Goal: Task Accomplishment & Management: Use online tool/utility

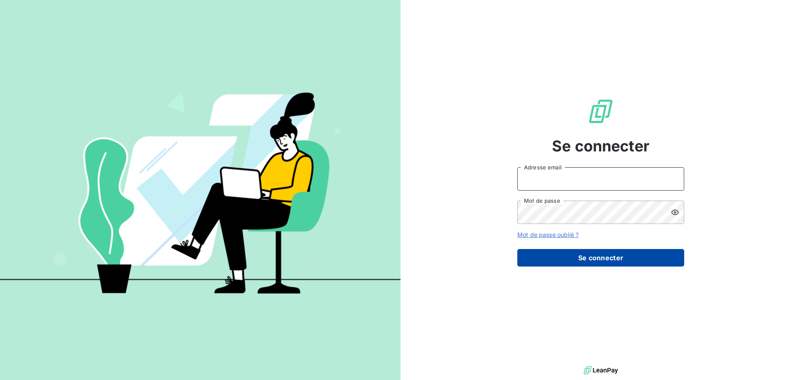
type input "[EMAIL_ADDRESS][DOMAIN_NAME]"
click at [585, 255] on button "Se connecter" at bounding box center [601, 258] width 167 height 18
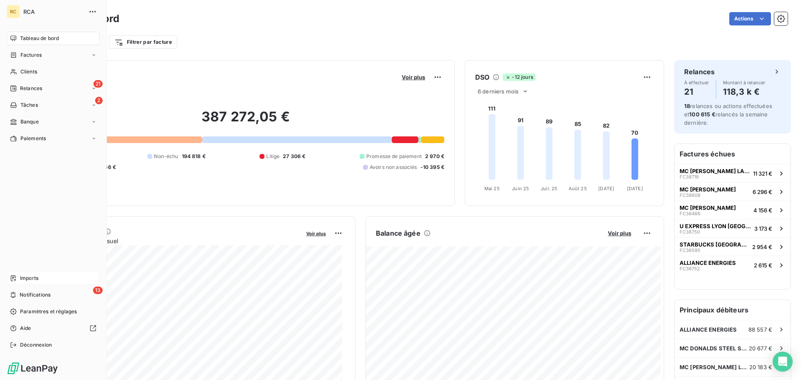
click at [25, 279] on span "Imports" at bounding box center [29, 279] width 18 height 8
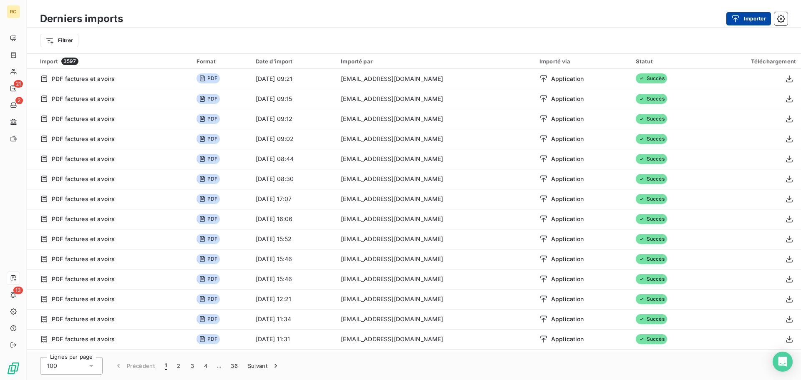
click at [756, 16] on button "Importer" at bounding box center [749, 18] width 45 height 13
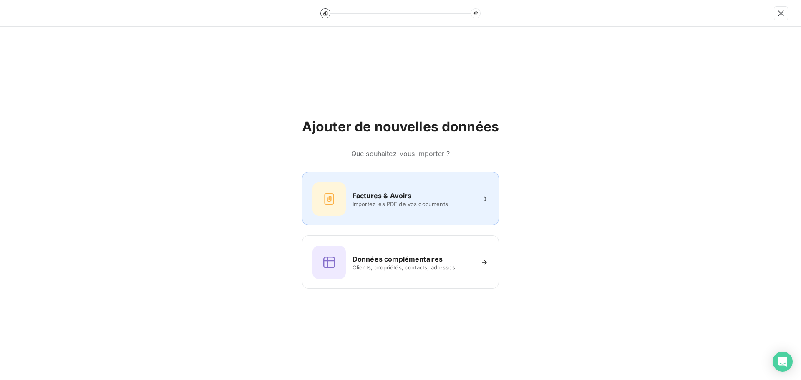
click at [420, 184] on div "Factures & Avoirs Importez les PDF de vos documents" at bounding box center [401, 198] width 176 height 33
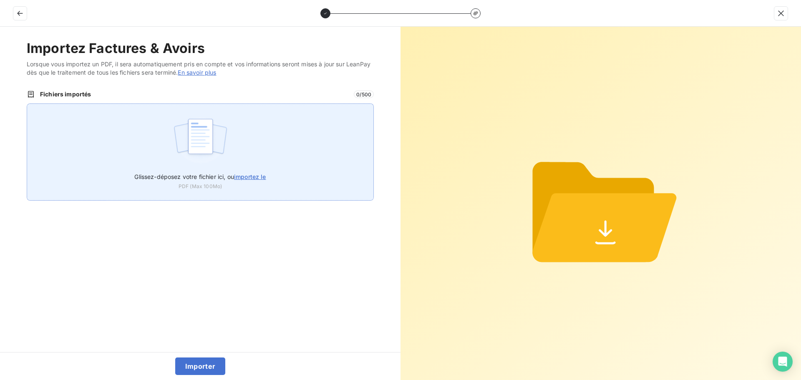
click at [194, 144] on img at bounding box center [201, 140] width 56 height 53
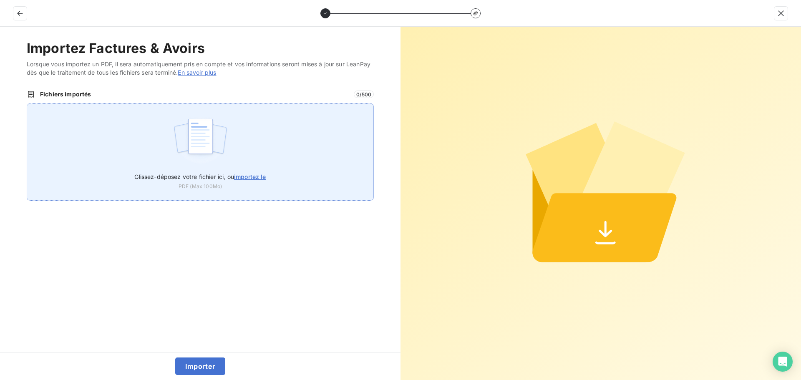
type input "C:\fakepath\FC39039.pdf"
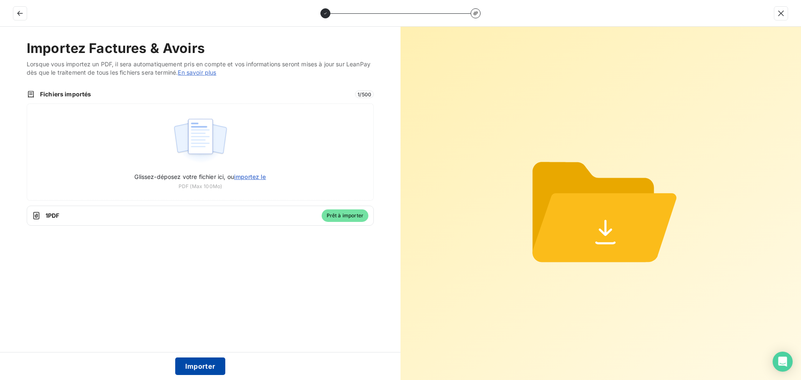
click at [190, 368] on button "Importer" at bounding box center [200, 367] width 50 height 18
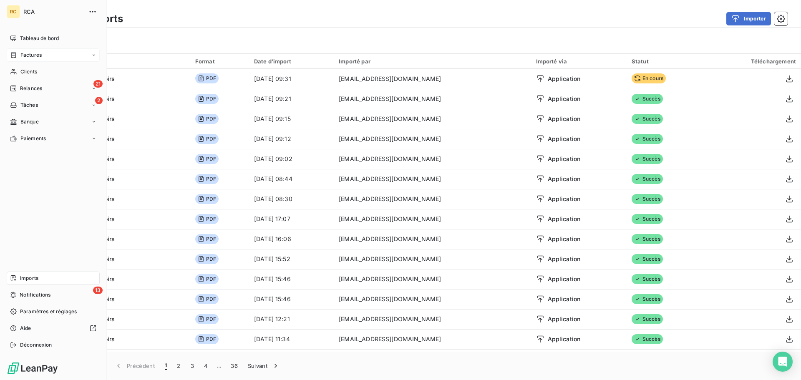
click at [17, 56] on div "Factures" at bounding box center [26, 55] width 32 height 8
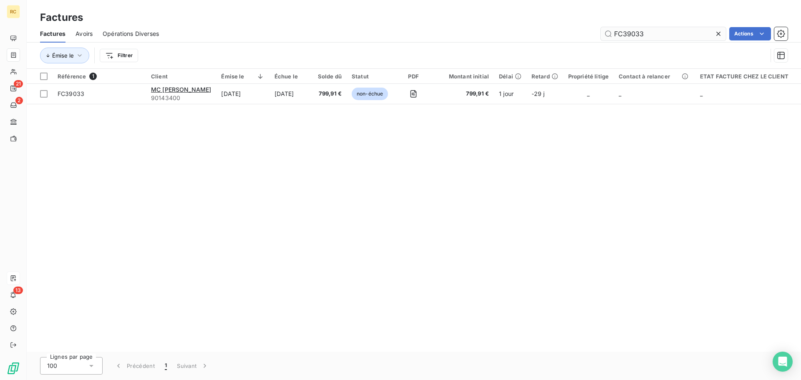
click at [663, 33] on input "FC39033" at bounding box center [663, 33] width 125 height 13
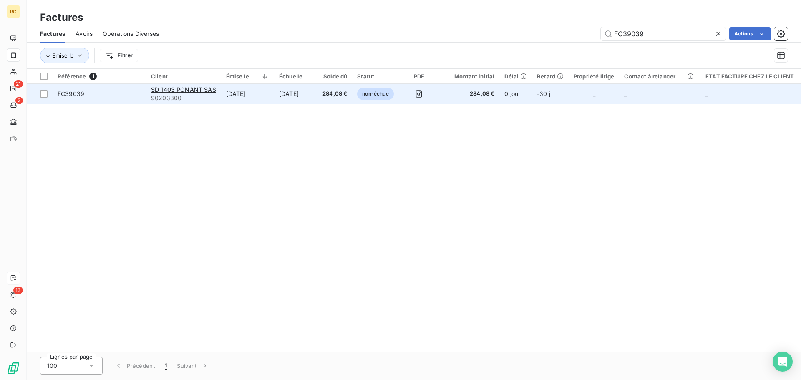
type input "FC39039"
click at [83, 95] on span "FC39039" at bounding box center [71, 93] width 27 height 7
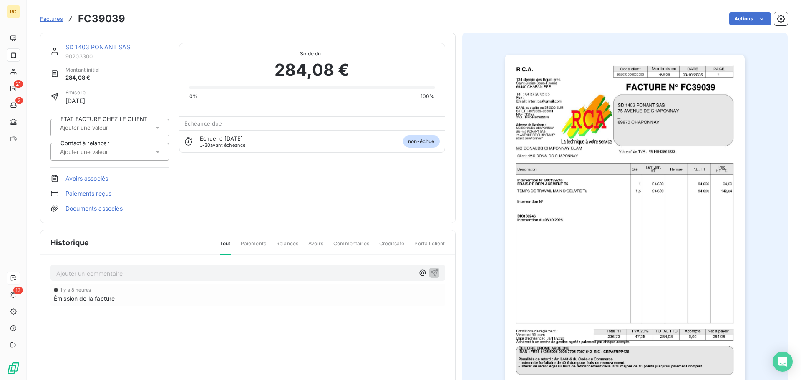
click at [98, 212] on link "Documents associés" at bounding box center [94, 208] width 57 height 8
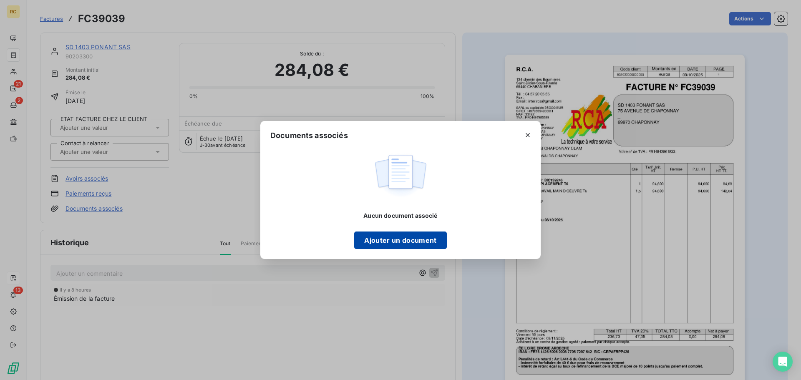
click at [381, 234] on button "Ajouter un document" at bounding box center [400, 241] width 92 height 18
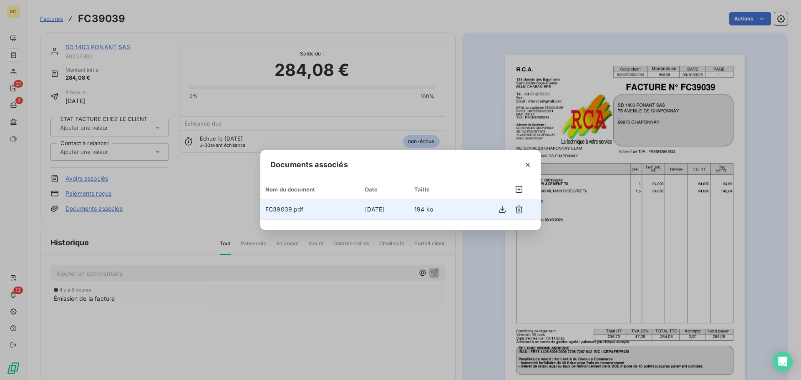
click at [527, 209] on td at bounding box center [498, 209] width 83 height 20
click at [516, 209] on icon "button" at bounding box center [519, 209] width 8 height 8
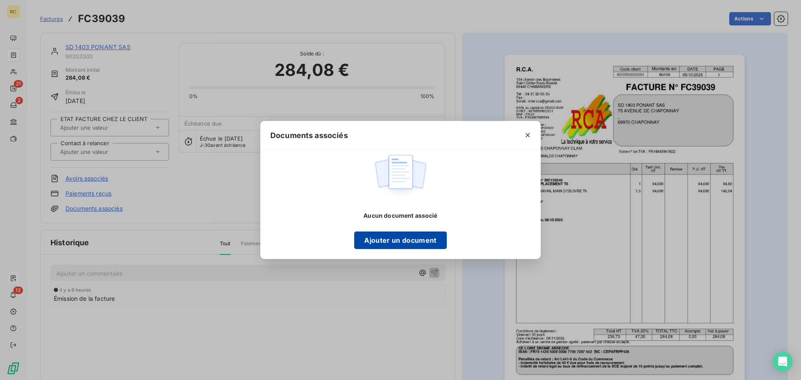
click at [398, 232] on button "Ajouter un document" at bounding box center [400, 241] width 92 height 18
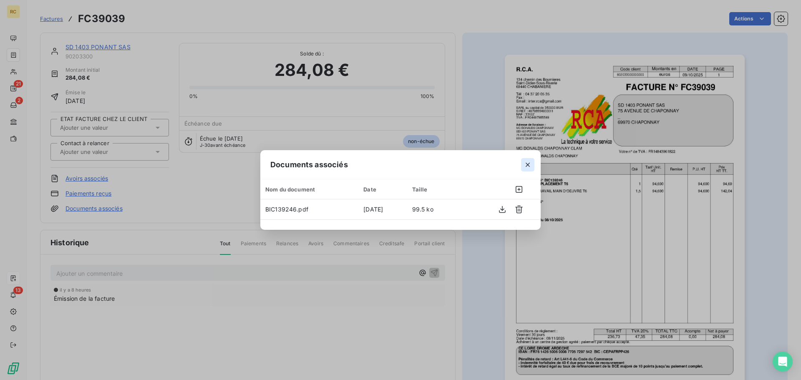
click at [527, 164] on icon "button" at bounding box center [528, 165] width 4 height 4
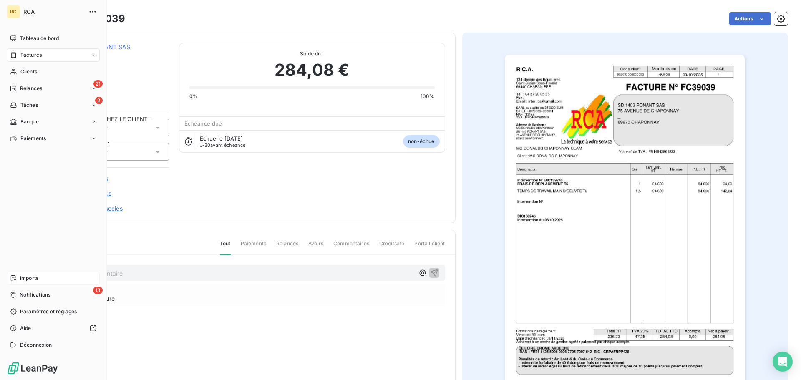
click at [13, 276] on icon at bounding box center [13, 278] width 5 height 6
